Goal: Task Accomplishment & Management: Use online tool/utility

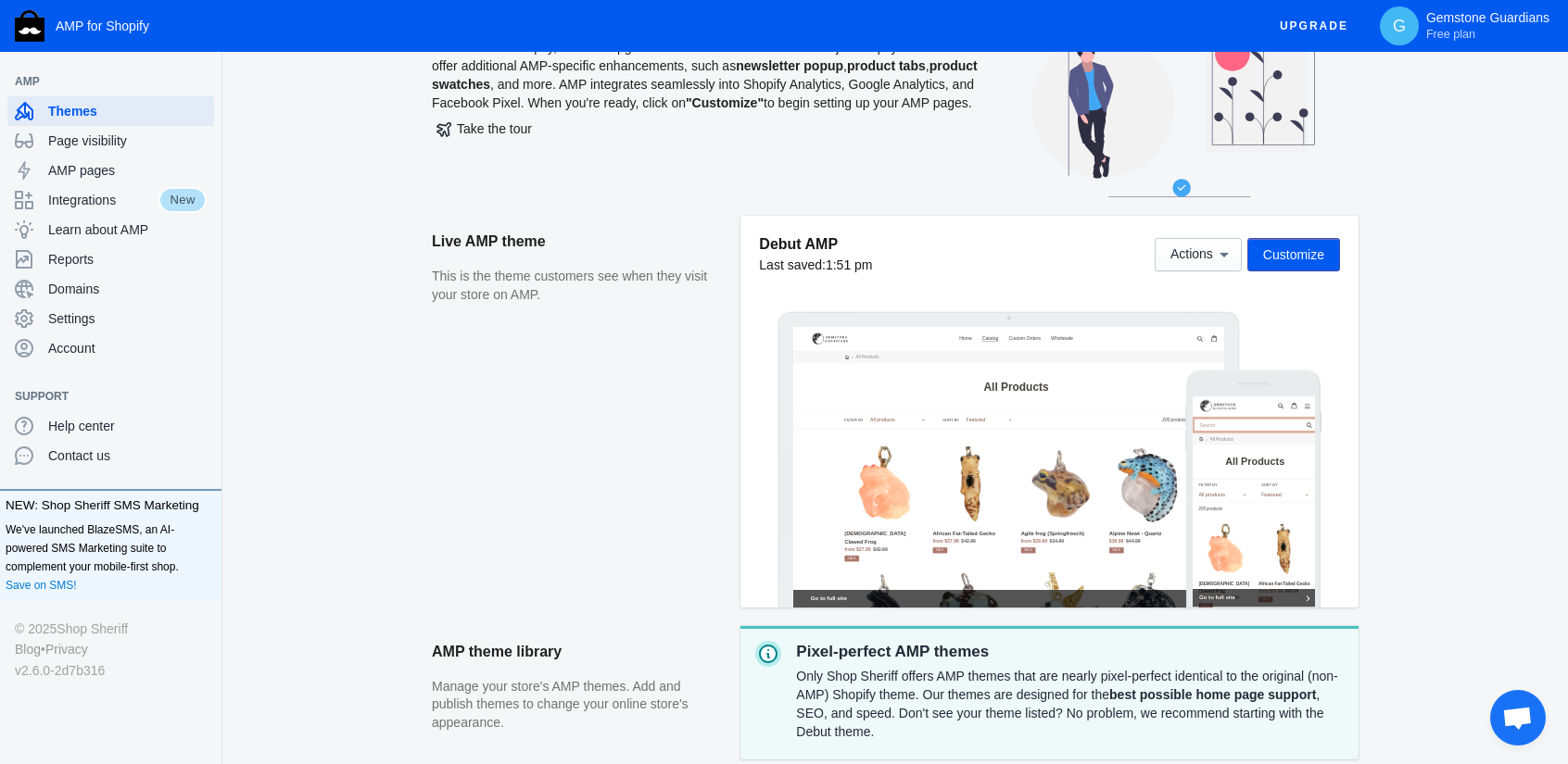
click at [1304, 259] on span "Customize" at bounding box center [1294, 255] width 61 height 15
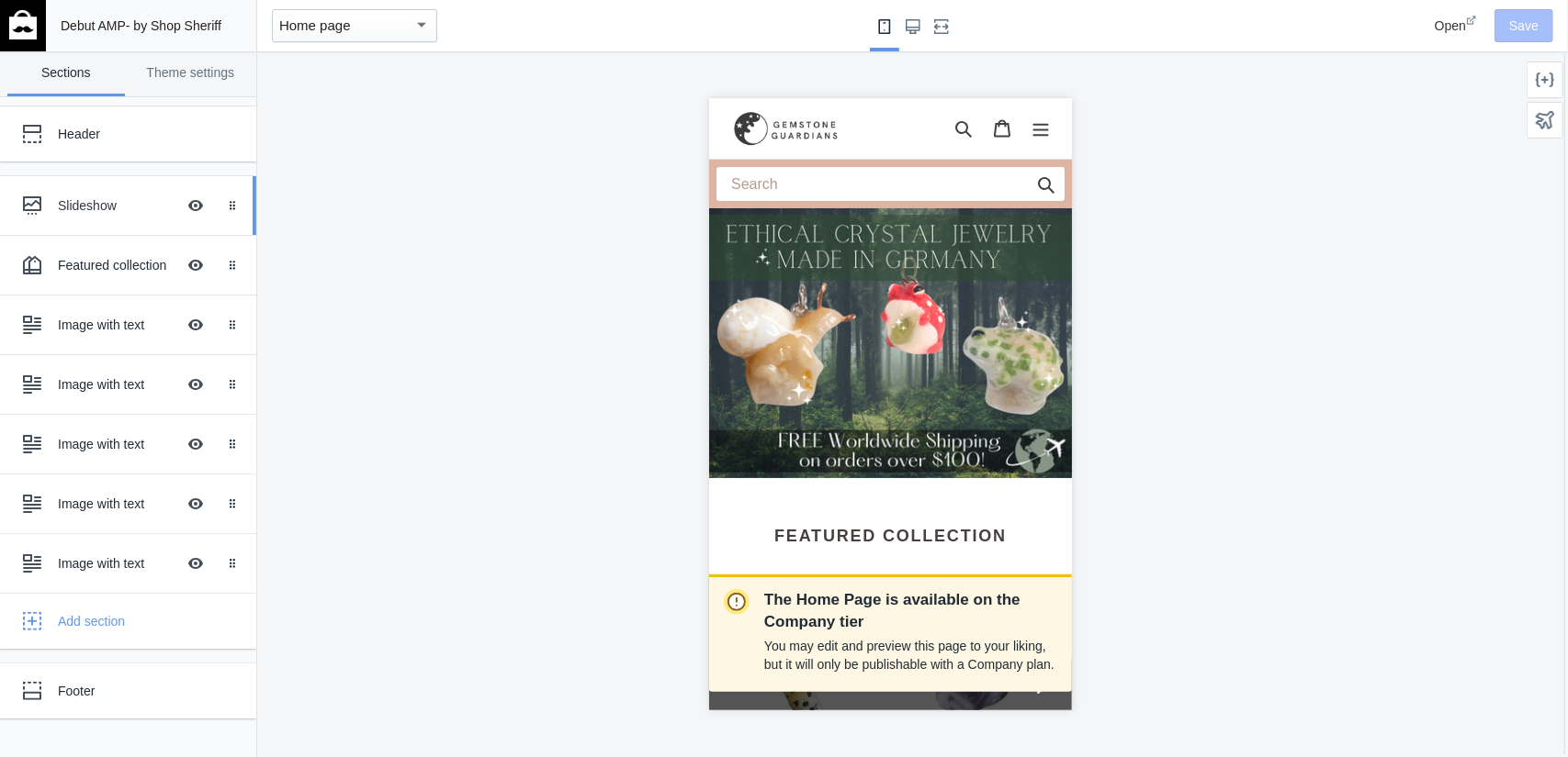
click at [103, 223] on div "Slideshow Hide Image with text overlay" at bounding box center [115, 206] width 202 height 41
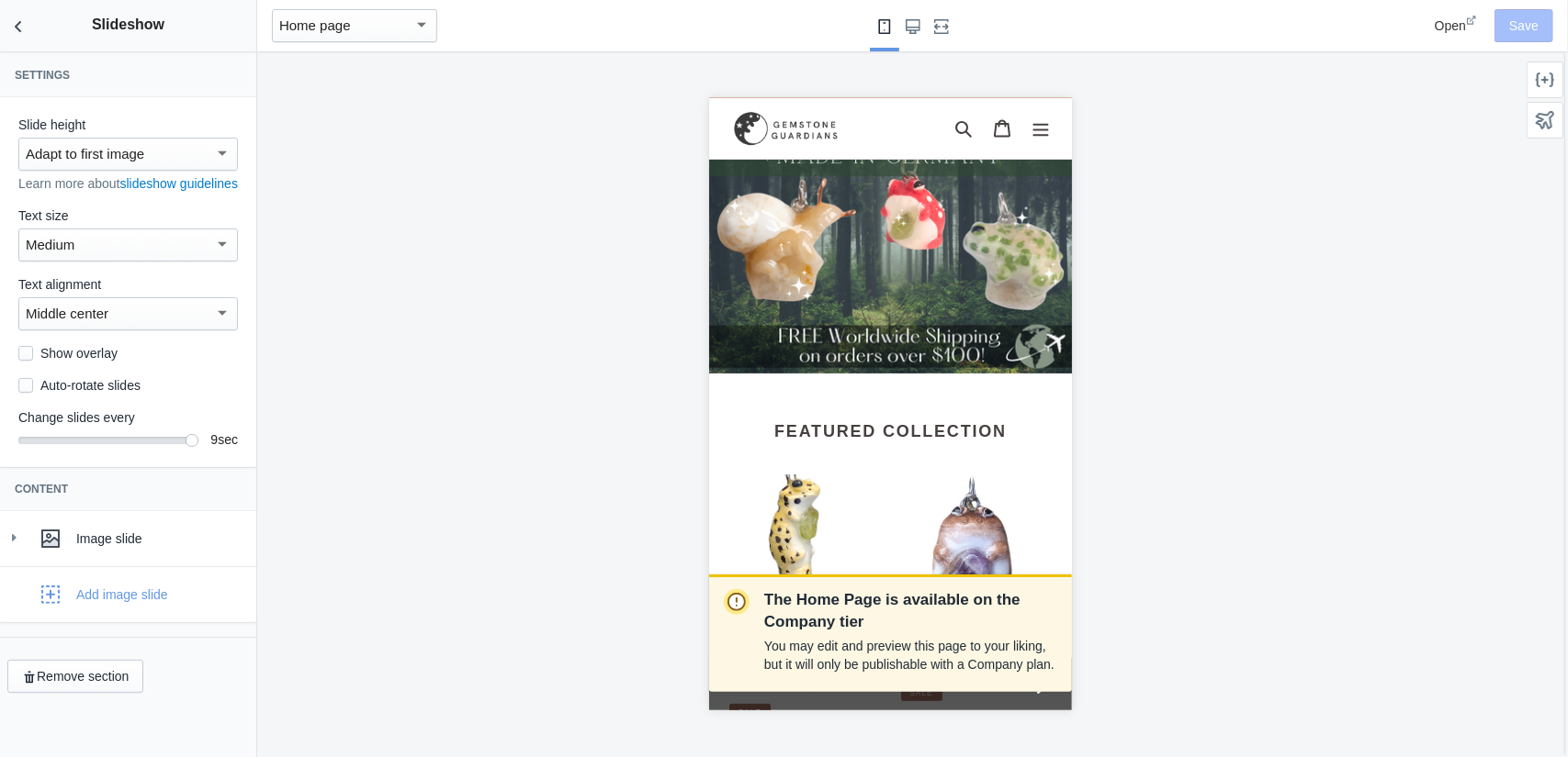
scroll to position [109, 0]
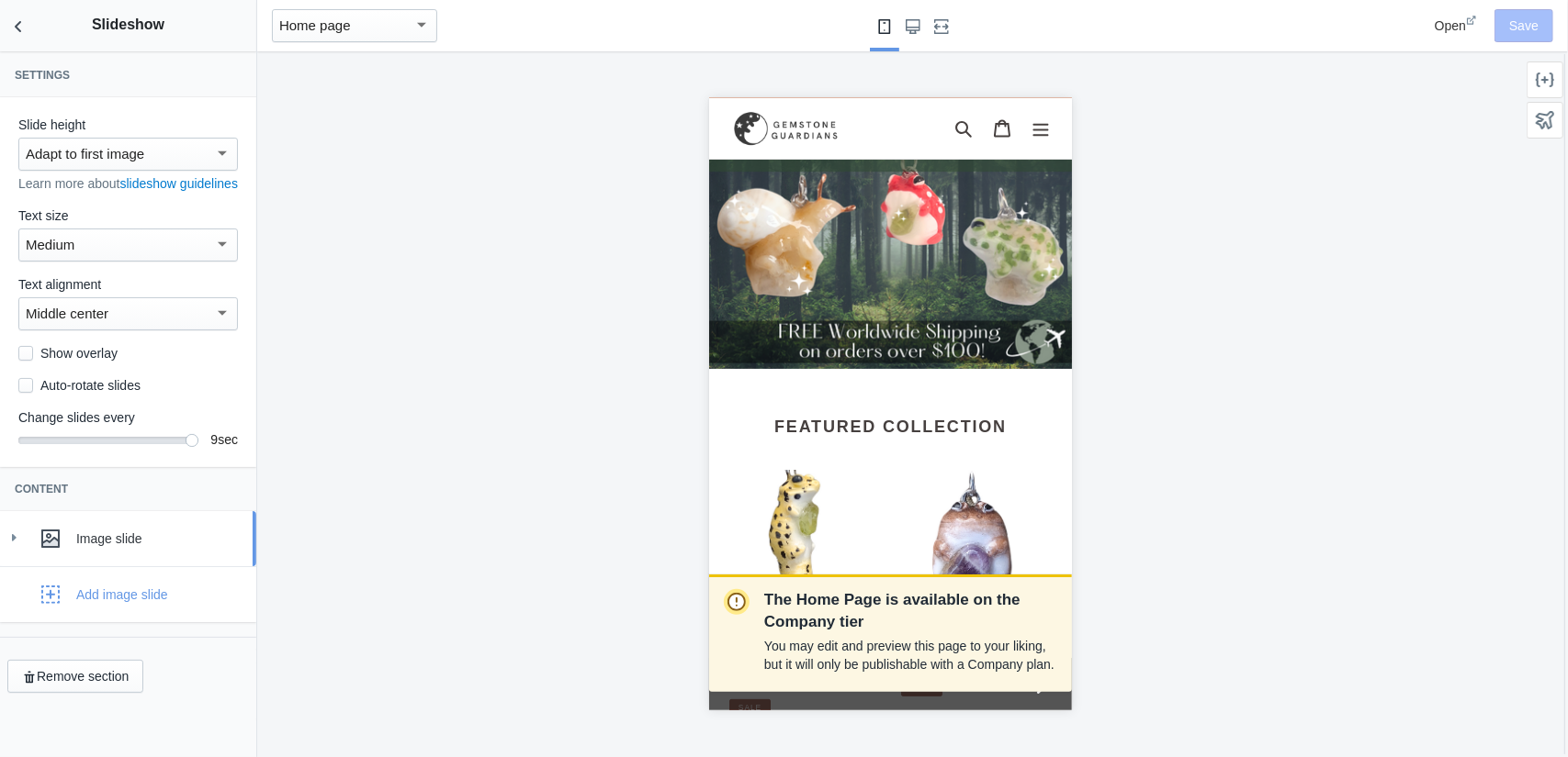
click at [95, 548] on div "Image slide" at bounding box center [128, 538] width 228 height 37
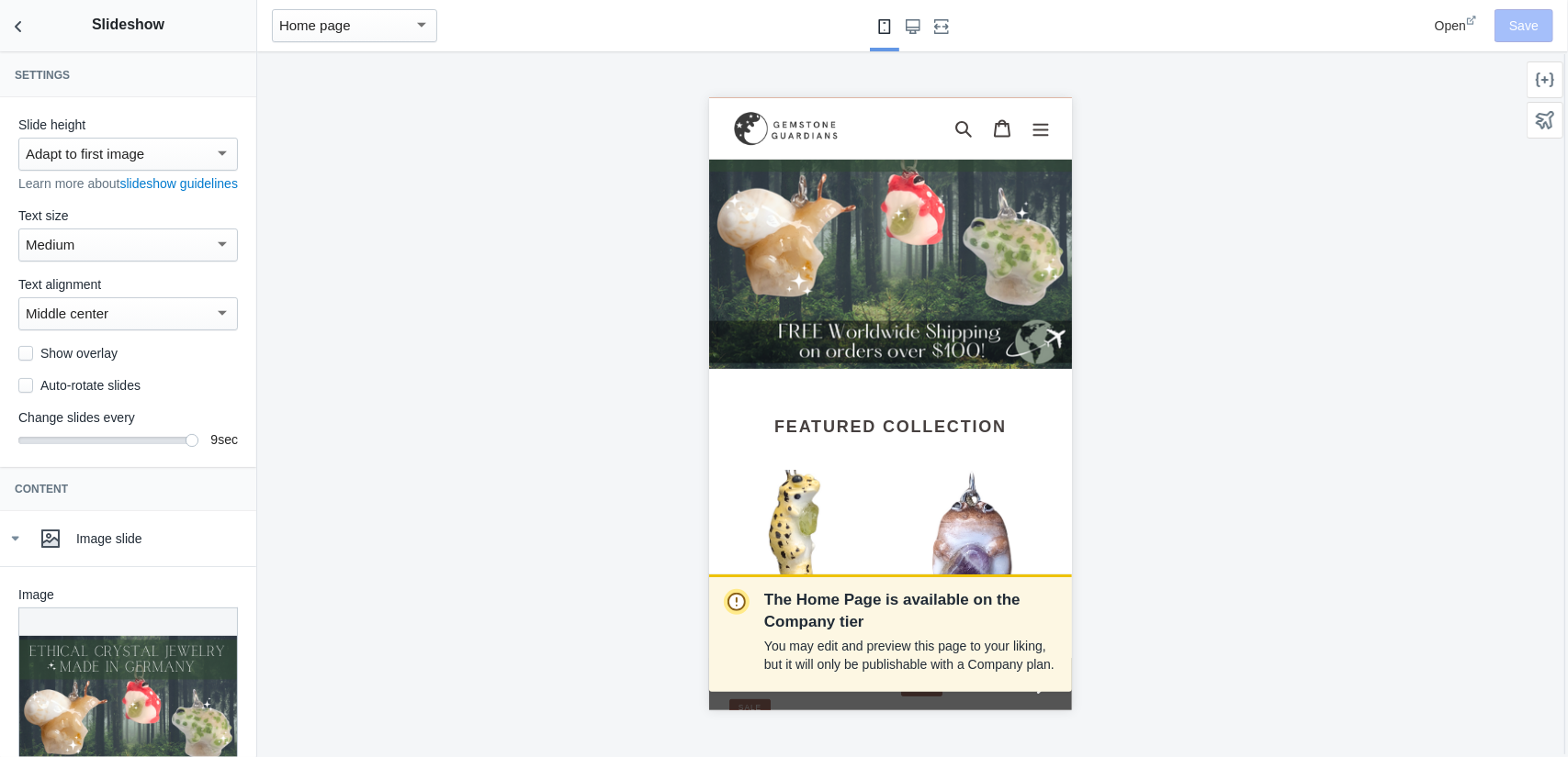
click at [86, 651] on div at bounding box center [128, 718] width 220 height 220
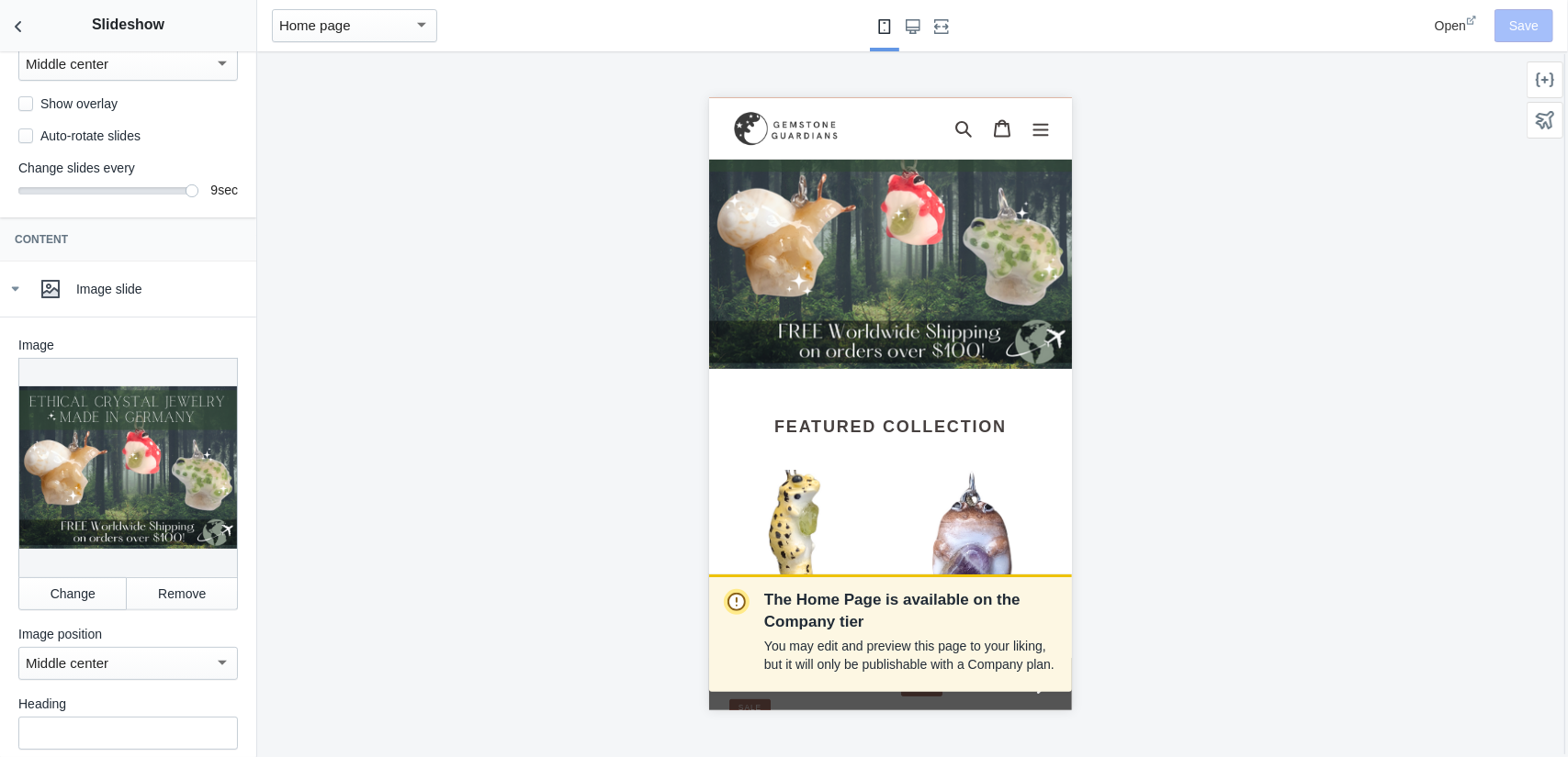
scroll to position [276, 0]
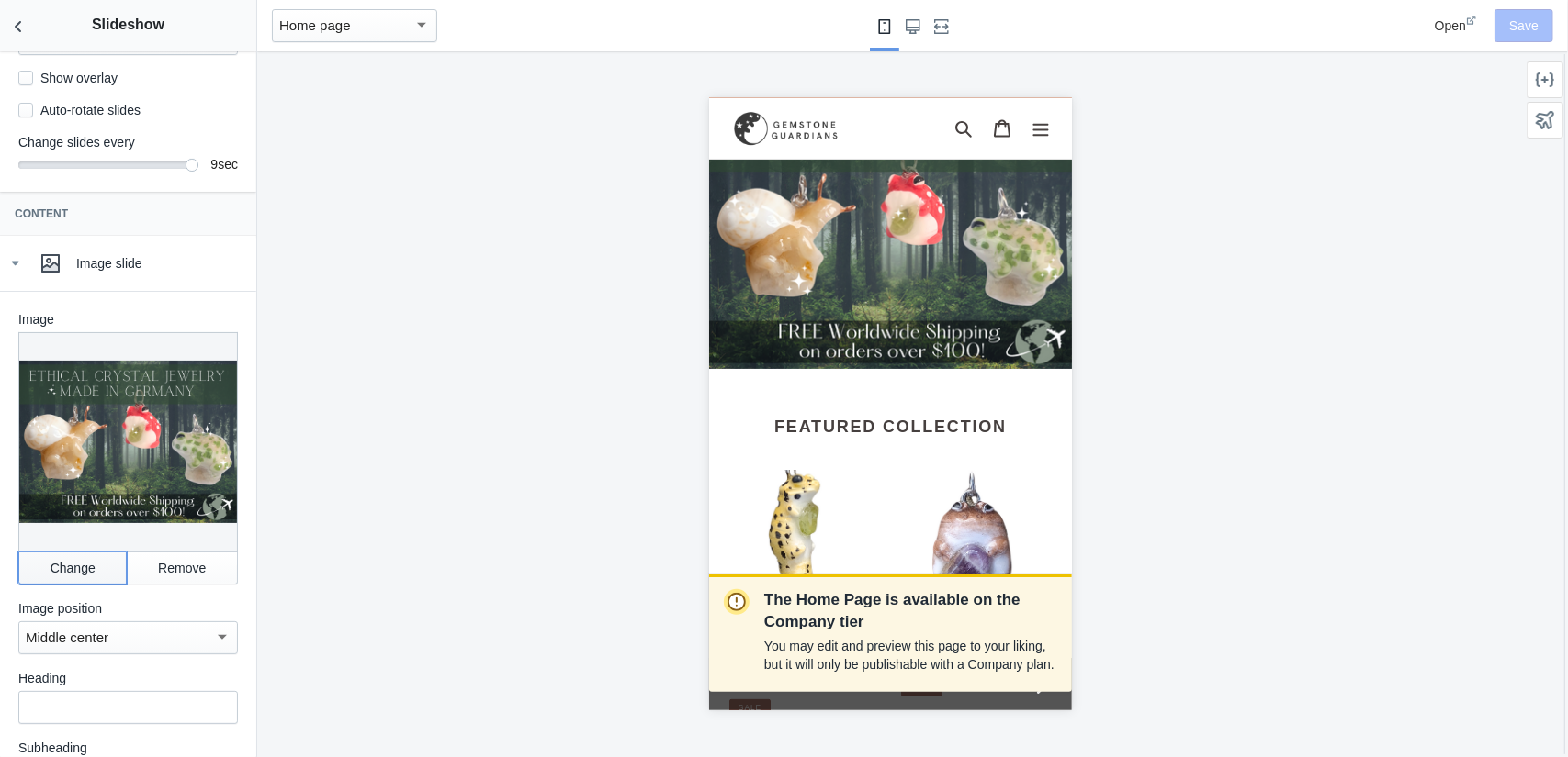
click at [99, 578] on button "Change" at bounding box center [72, 568] width 108 height 33
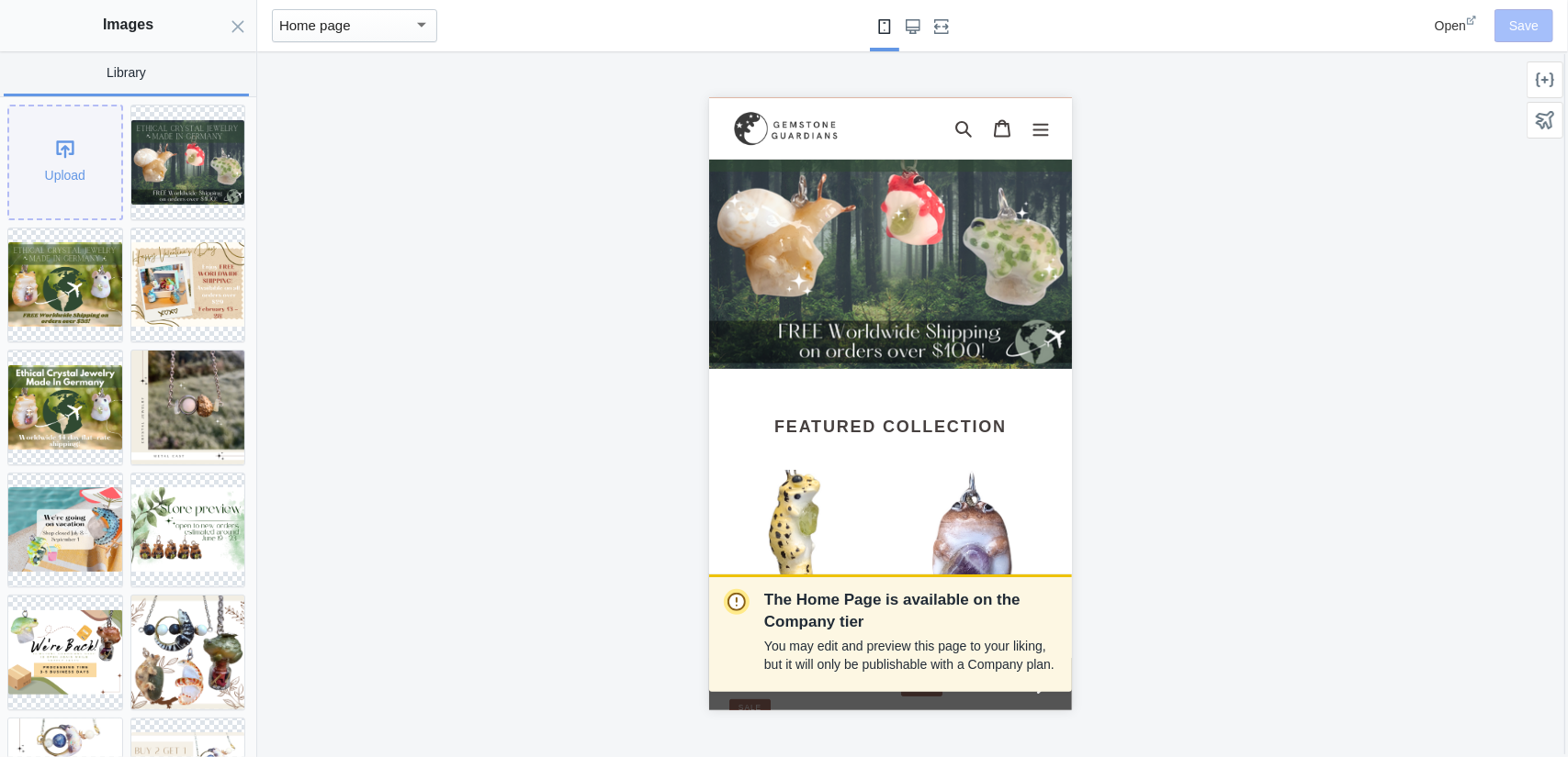
click at [64, 189] on div "Upload" at bounding box center [65, 162] width 112 height 112
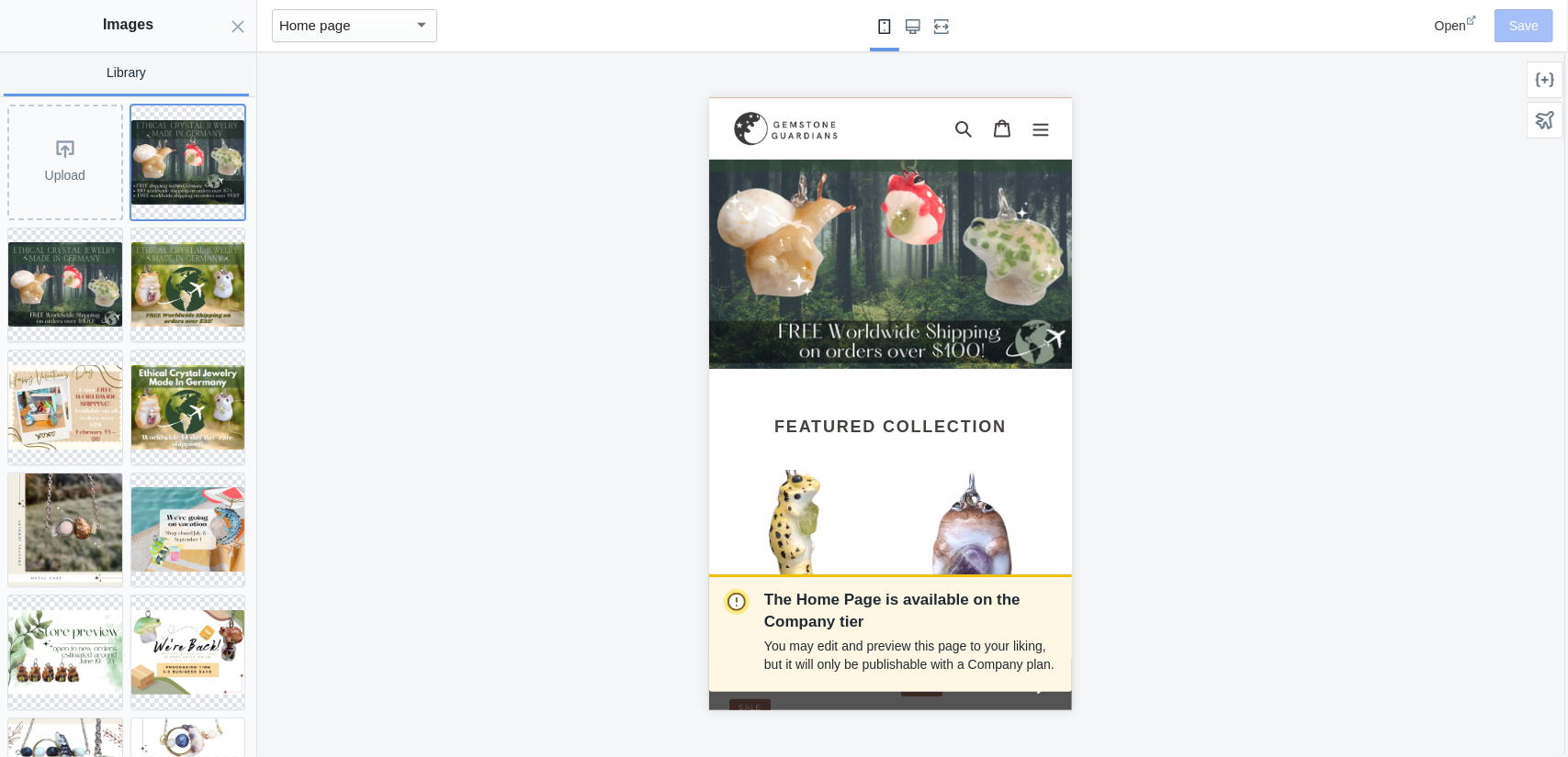
click at [190, 189] on img at bounding box center [189, 162] width 114 height 84
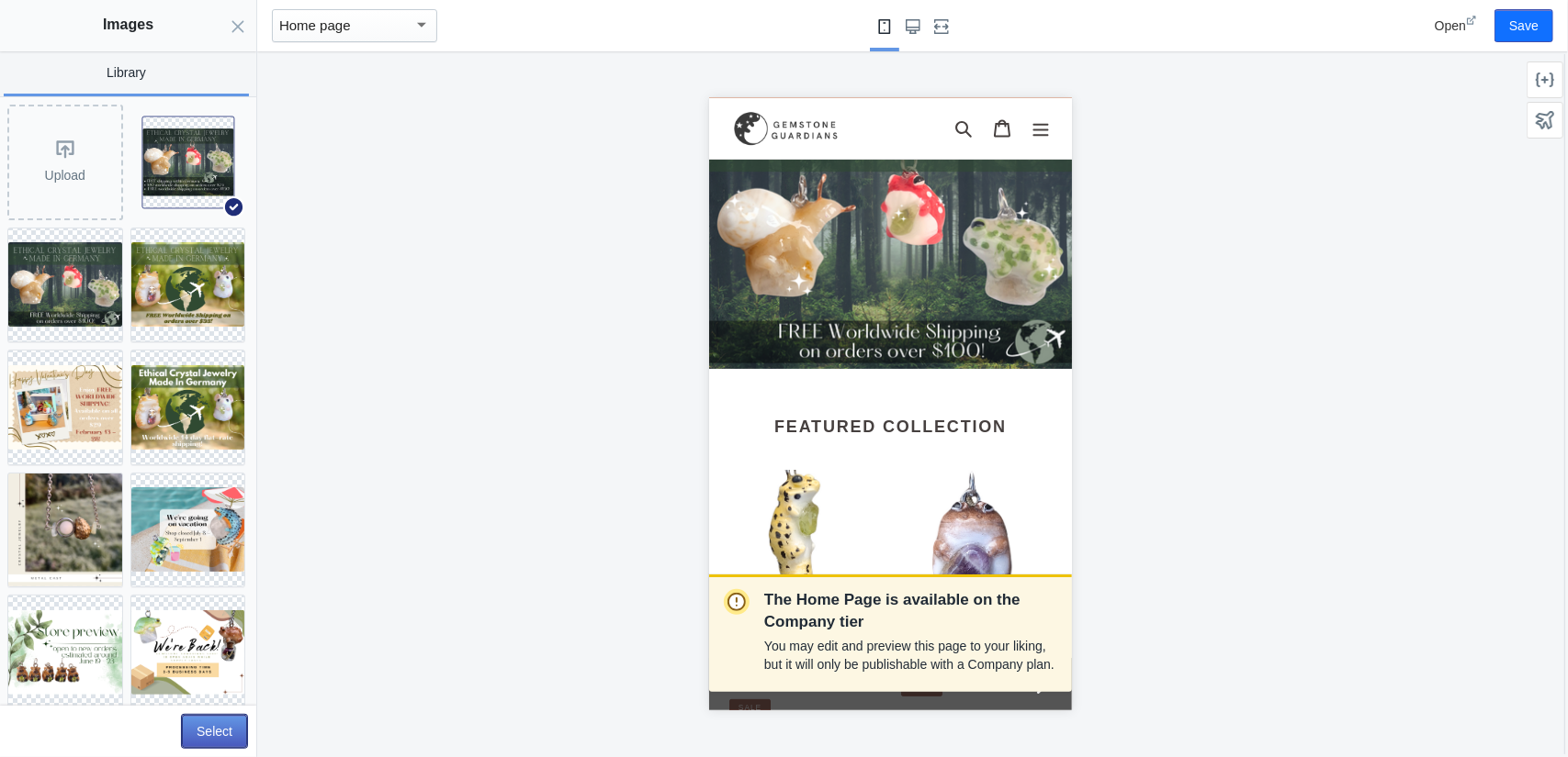
click at [235, 724] on button "Select" at bounding box center [214, 731] width 65 height 33
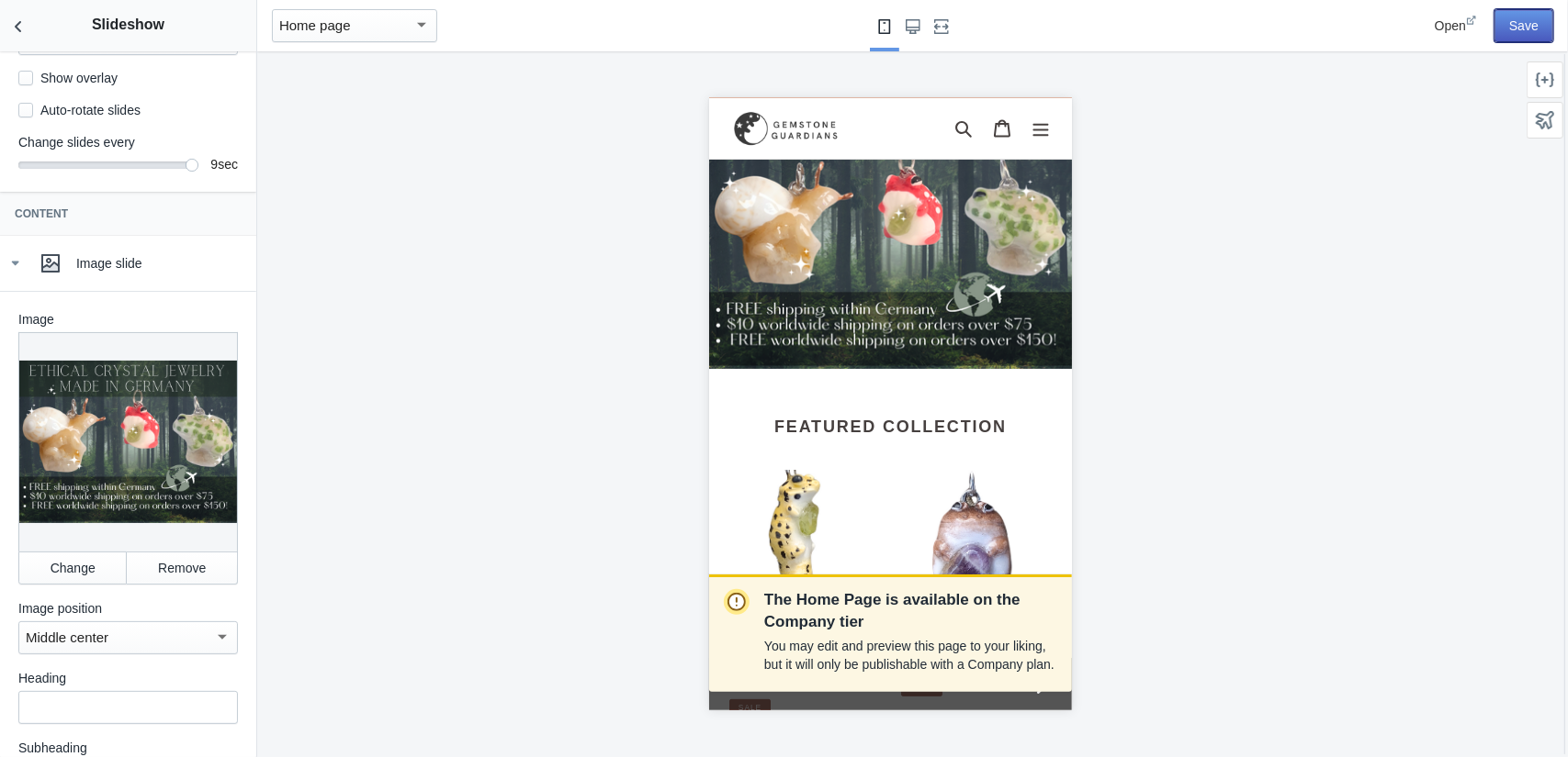
click at [1518, 22] on button "Save" at bounding box center [1524, 26] width 59 height 33
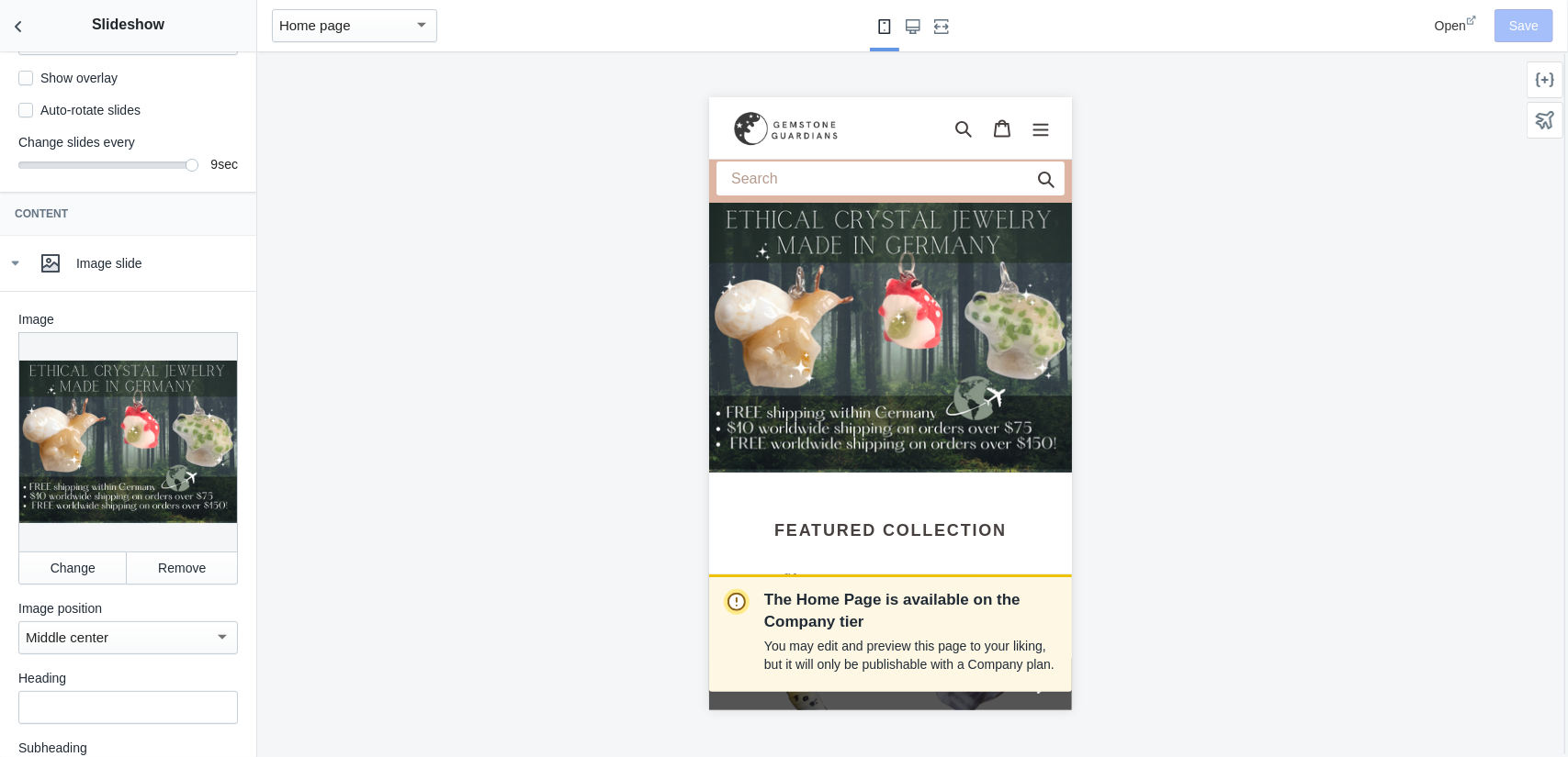
scroll to position [0, 0]
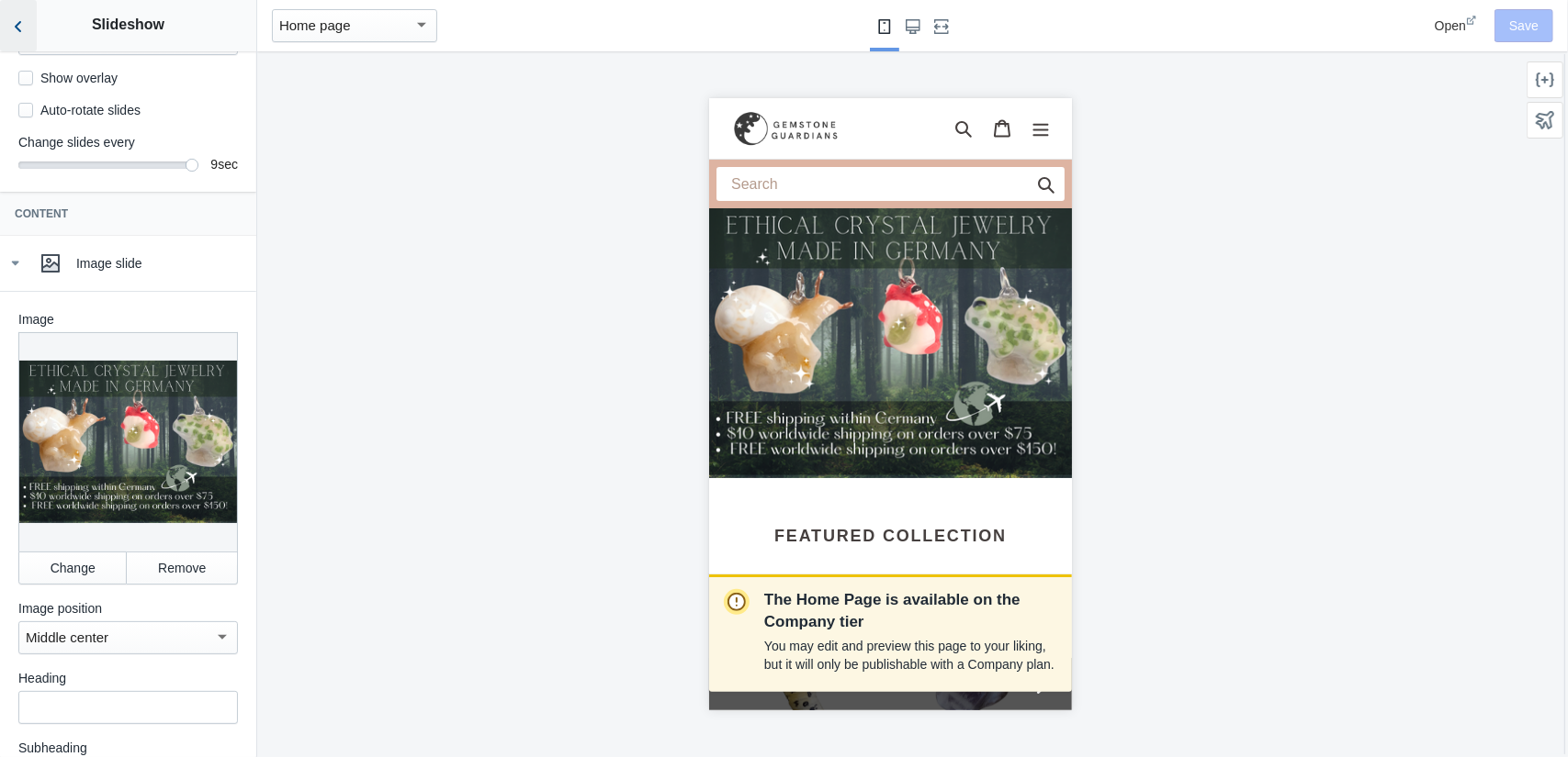
click at [13, 30] on icon "Back to sections" at bounding box center [18, 26] width 18 height 18
